Goal: Find specific page/section: Find specific page/section

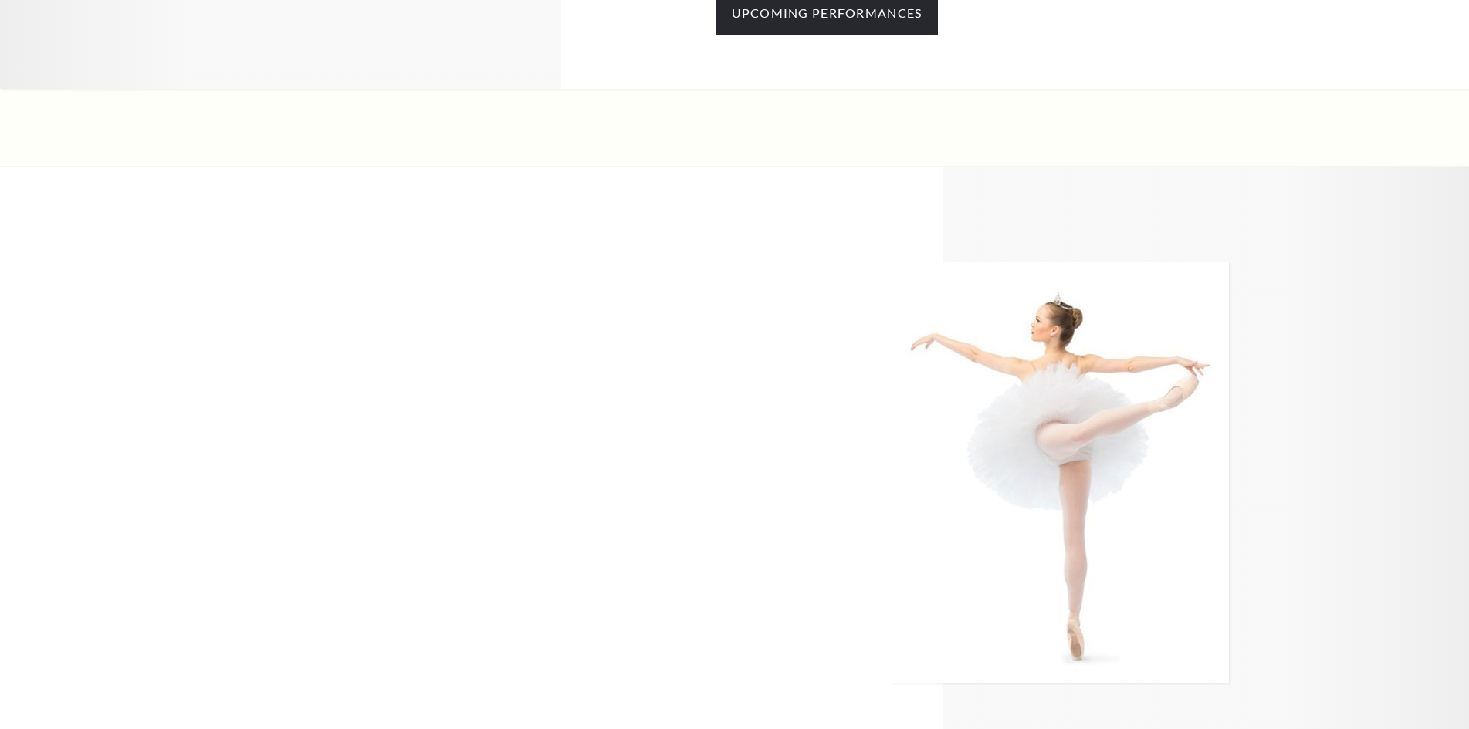
scroll to position [1529, 0]
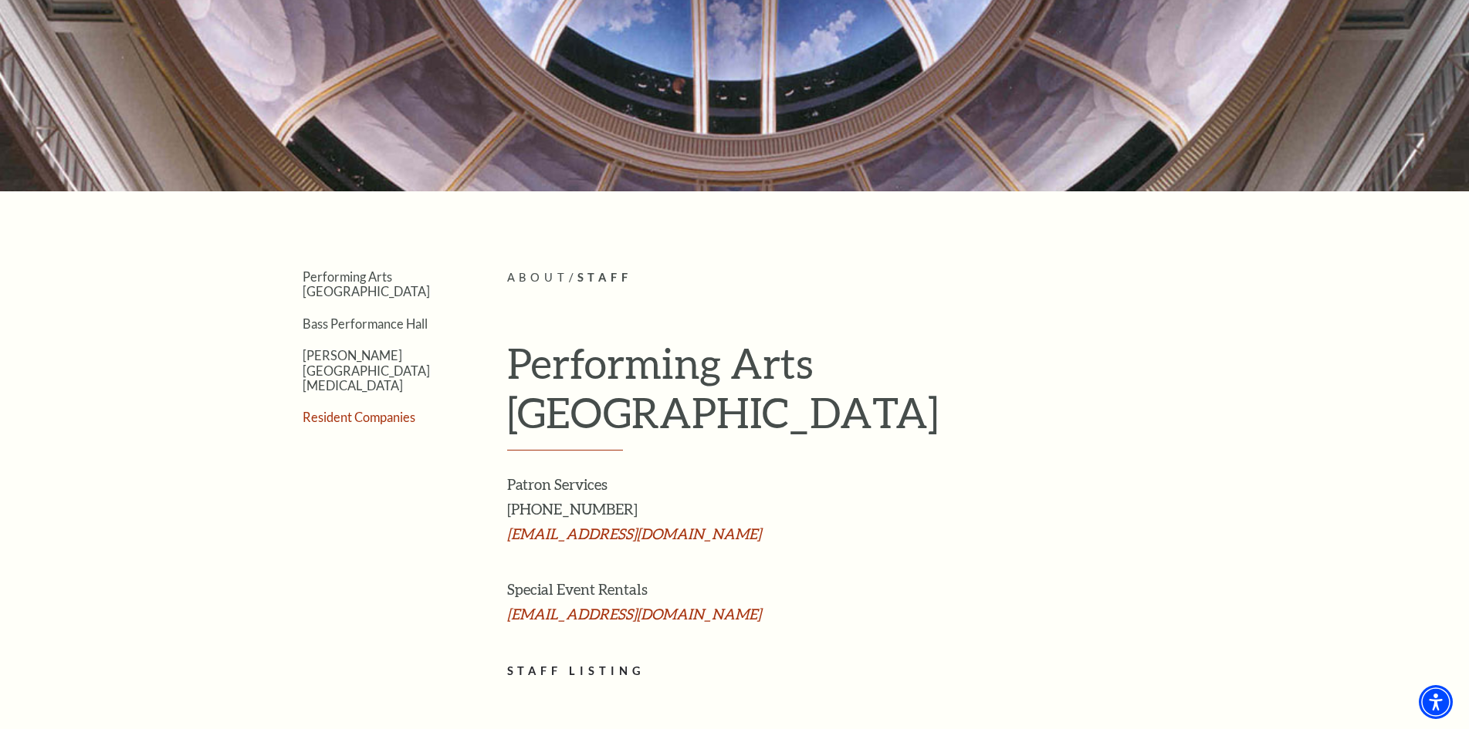
click at [387, 410] on link "Resident Companies" at bounding box center [359, 417] width 113 height 15
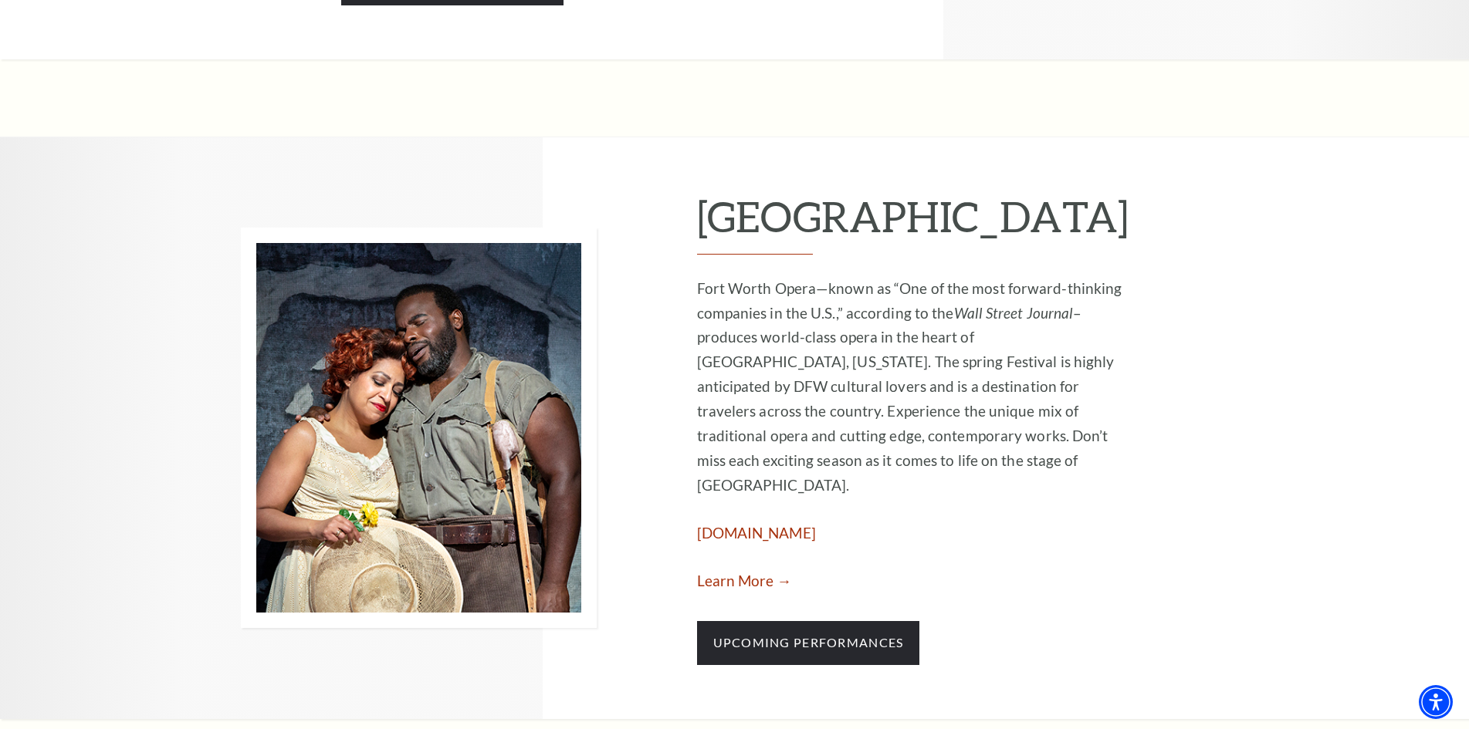
scroll to position [2161, 0]
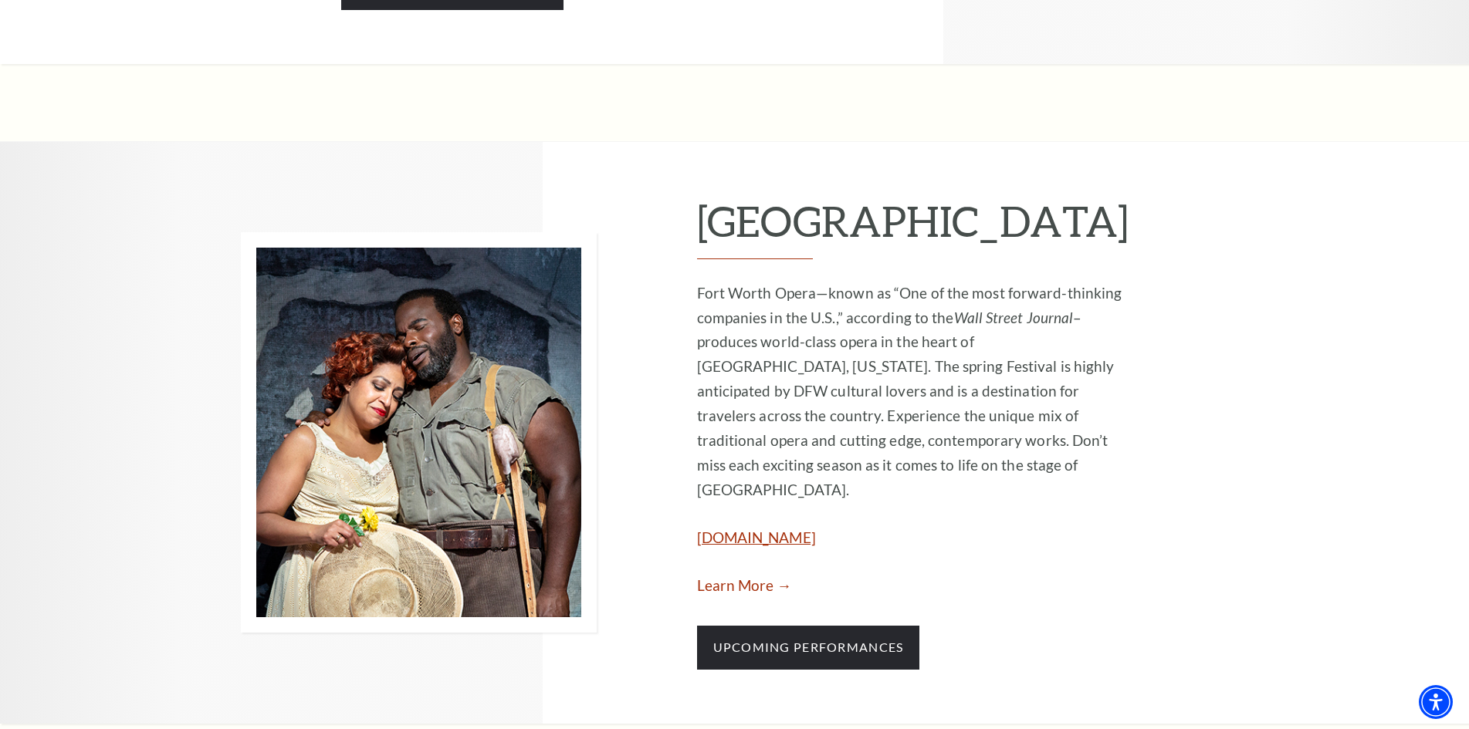
click at [749, 529] on link "www.fwopera.org" at bounding box center [756, 538] width 119 height 18
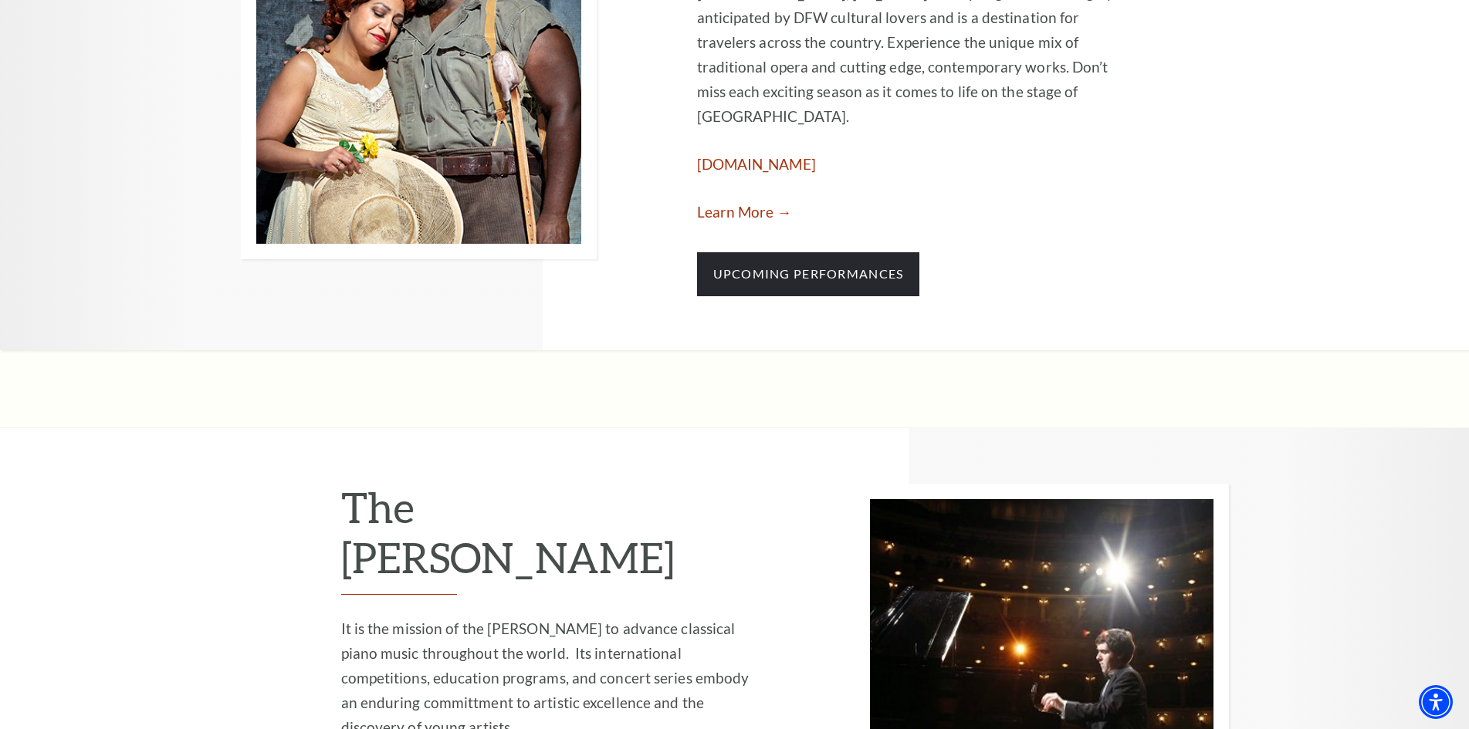
scroll to position [2563, 0]
